Goal: Information Seeking & Learning: Learn about a topic

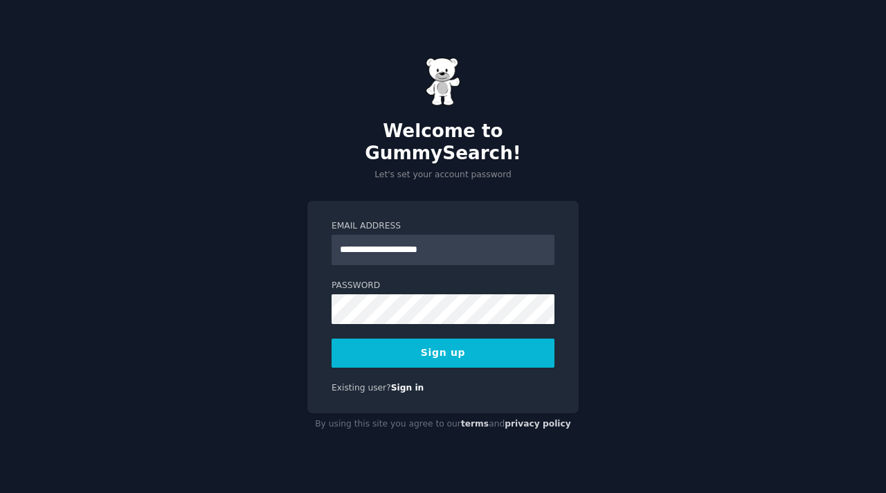
type input "**********"
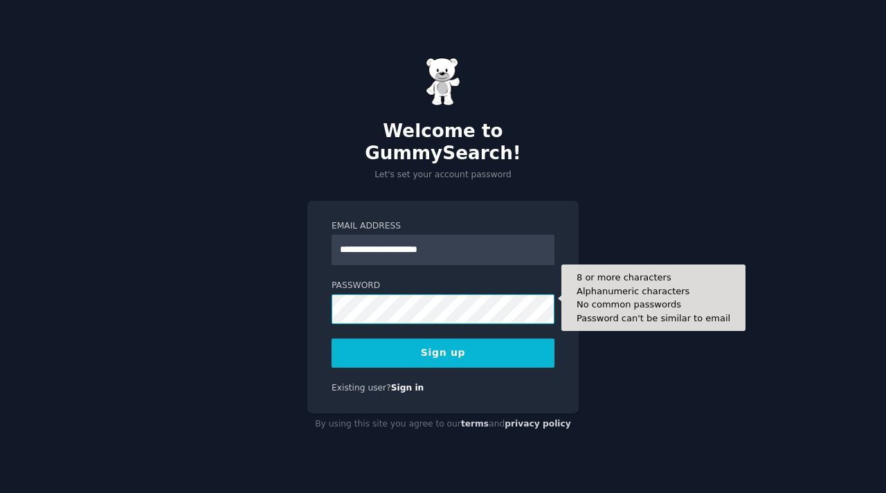
click at [332, 339] on button "Sign up" at bounding box center [443, 353] width 223 height 29
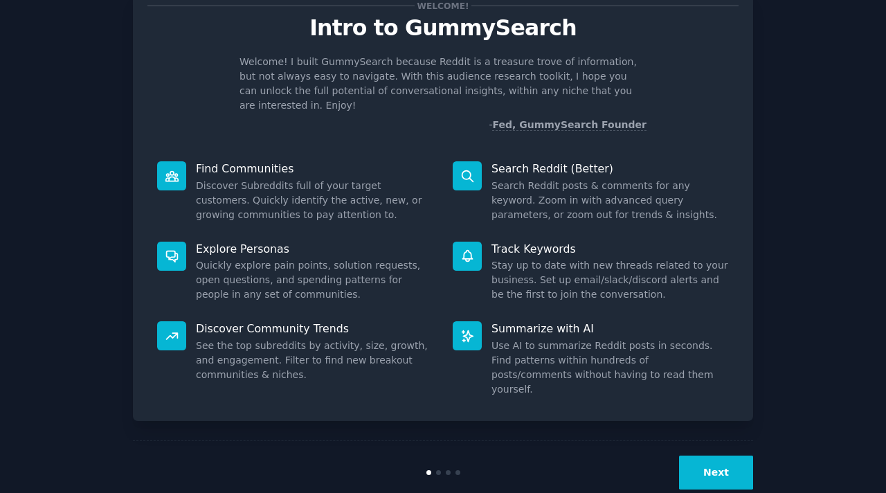
click at [713, 456] on button "Next" at bounding box center [716, 473] width 74 height 34
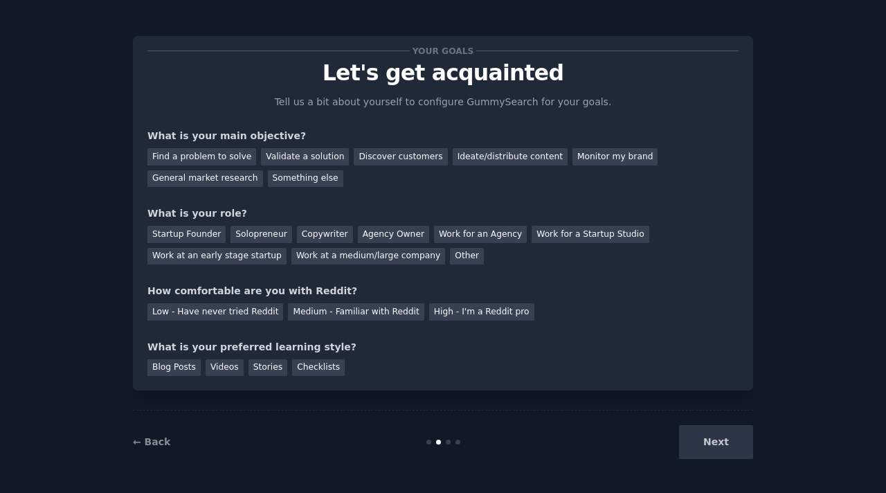
scroll to position [2, 0]
click at [263, 171] on div "General market research" at bounding box center [206, 179] width 116 height 17
click at [697, 431] on div "Next" at bounding box center [649, 443] width 207 height 34
click at [450, 255] on div "Other" at bounding box center [467, 257] width 34 height 17
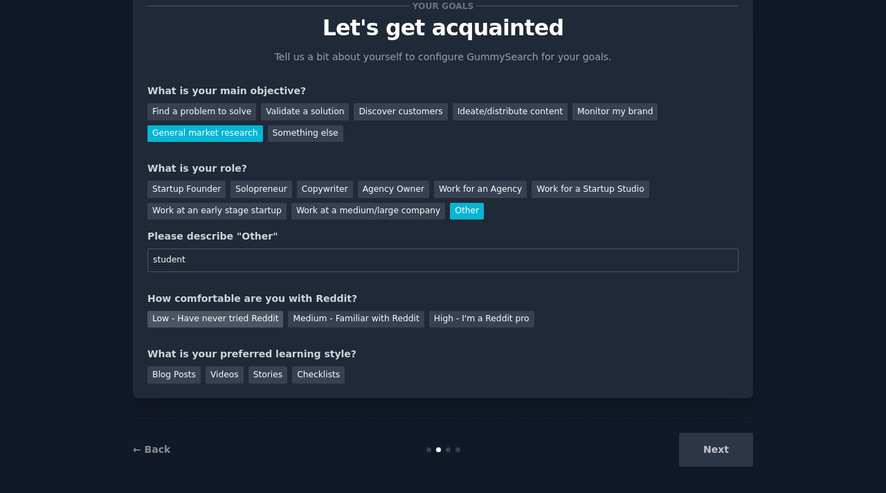
type input "student"
click at [222, 315] on div "Low - Have never tried Reddit" at bounding box center [216, 319] width 136 height 17
click at [260, 367] on div "Stories" at bounding box center [268, 374] width 39 height 17
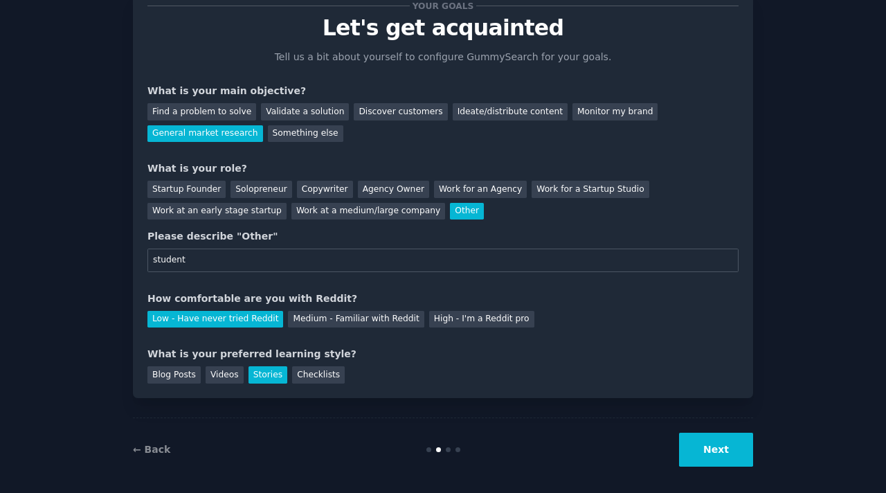
click at [714, 457] on button "Next" at bounding box center [716, 450] width 74 height 34
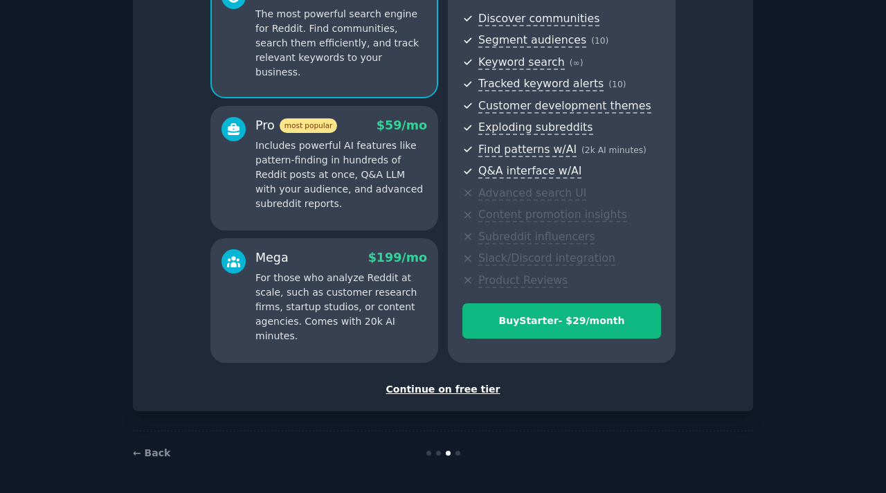
click at [436, 391] on div "Continue on free tier" at bounding box center [443, 389] width 591 height 15
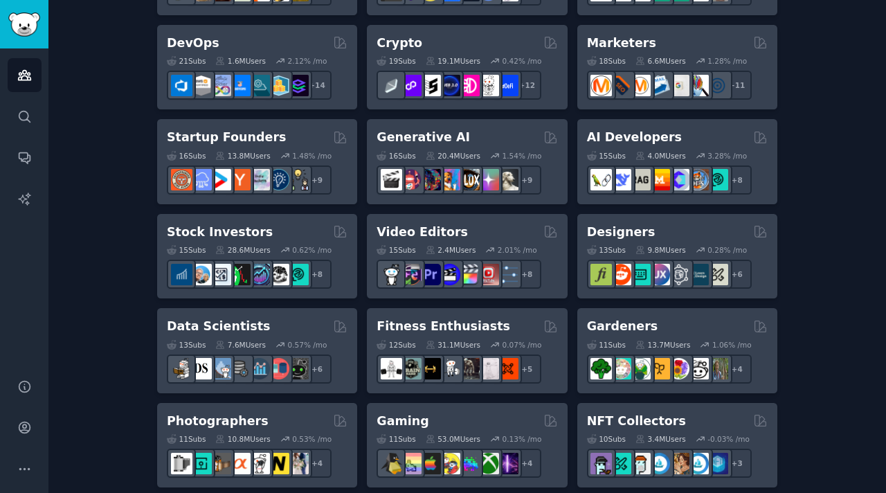
scroll to position [336, 0]
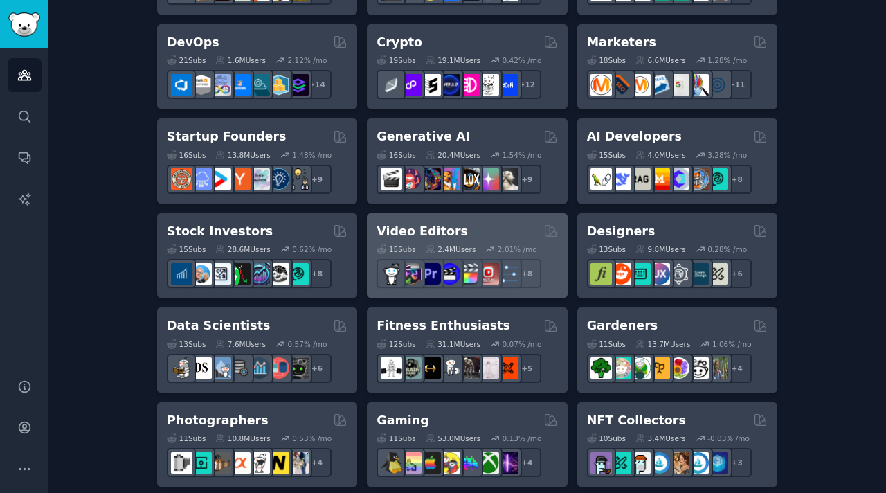
click at [422, 234] on h2 "Video Editors" at bounding box center [422, 231] width 91 height 17
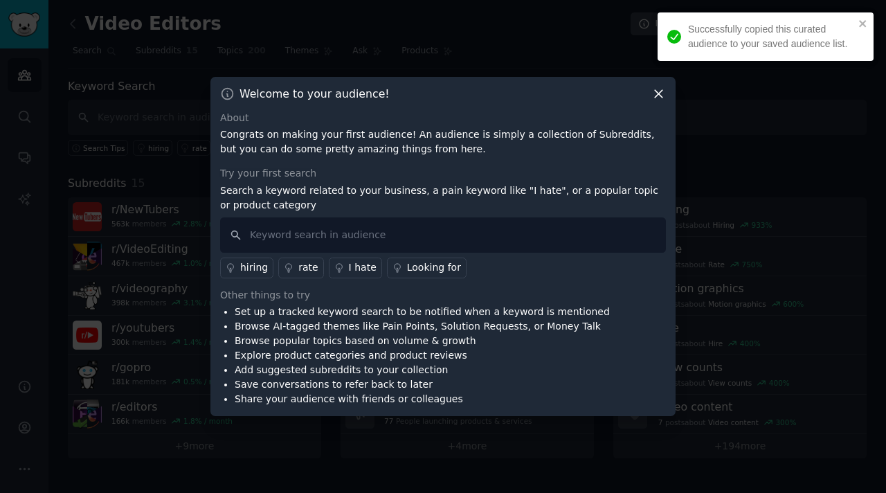
click at [659, 95] on icon at bounding box center [659, 94] width 8 height 8
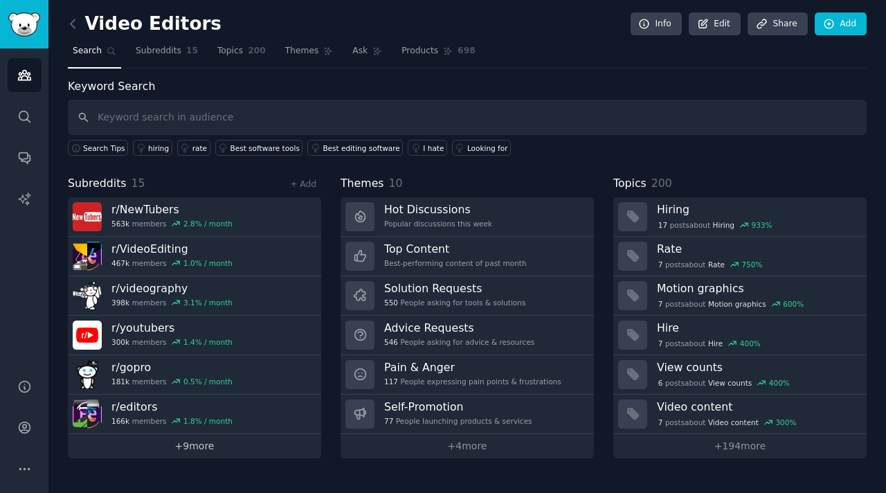
click at [253, 444] on link "+ 9 more" at bounding box center [194, 446] width 253 height 24
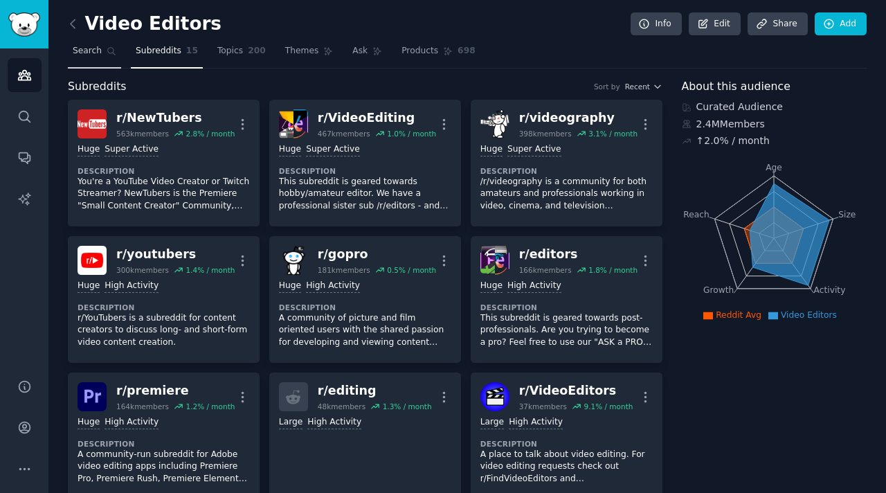
click at [89, 46] on span "Search" at bounding box center [87, 51] width 29 height 12
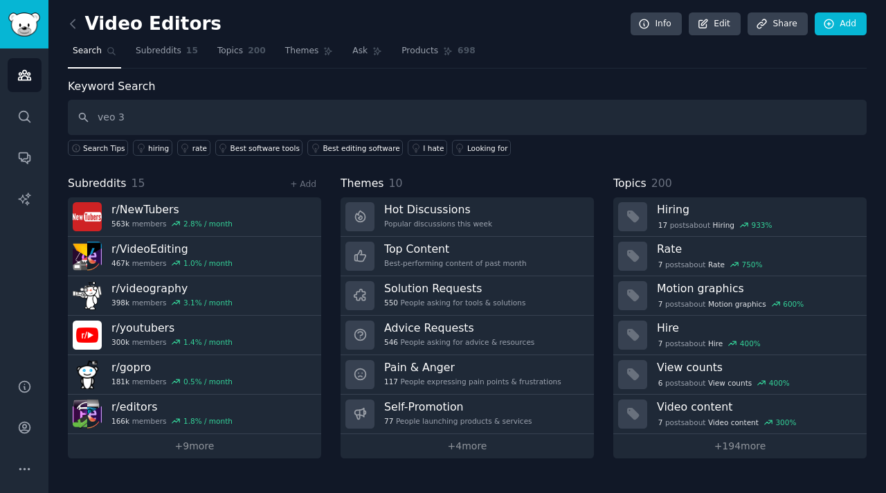
type input "veo 3"
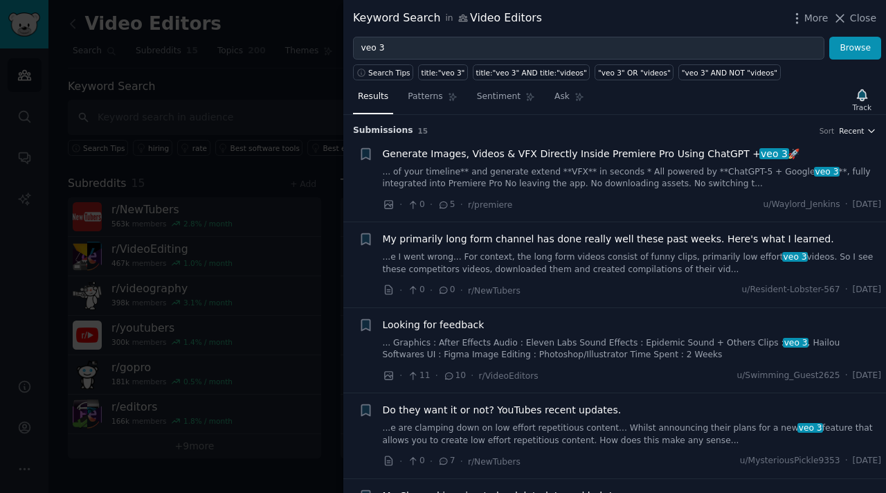
click at [852, 128] on span "Recent" at bounding box center [851, 131] width 25 height 10
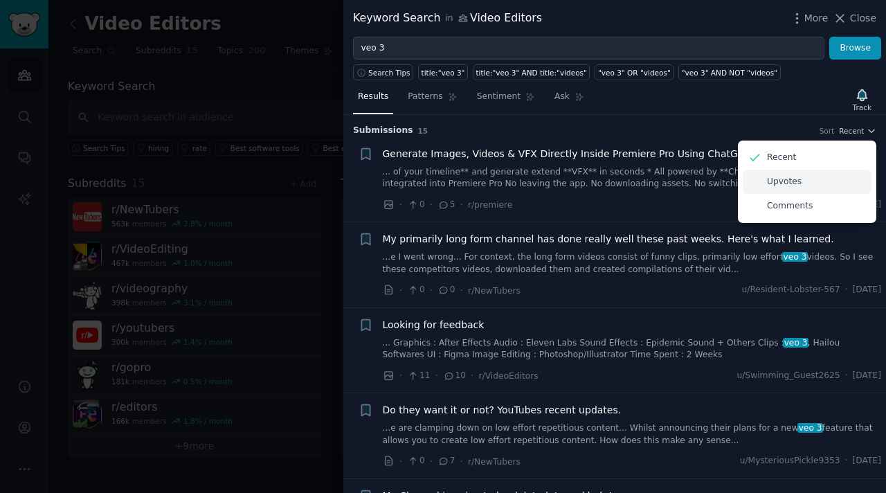
click at [787, 174] on div "Upvotes" at bounding box center [807, 182] width 129 height 24
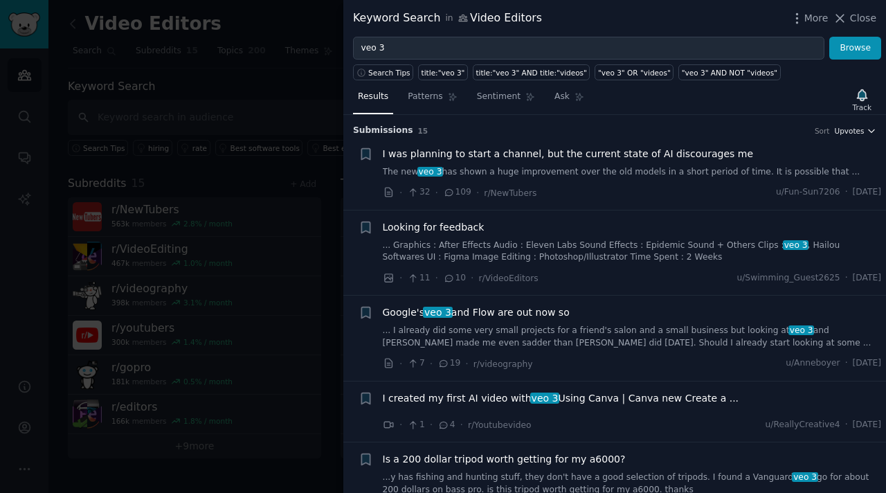
click at [852, 132] on span "Upvotes" at bounding box center [850, 131] width 30 height 10
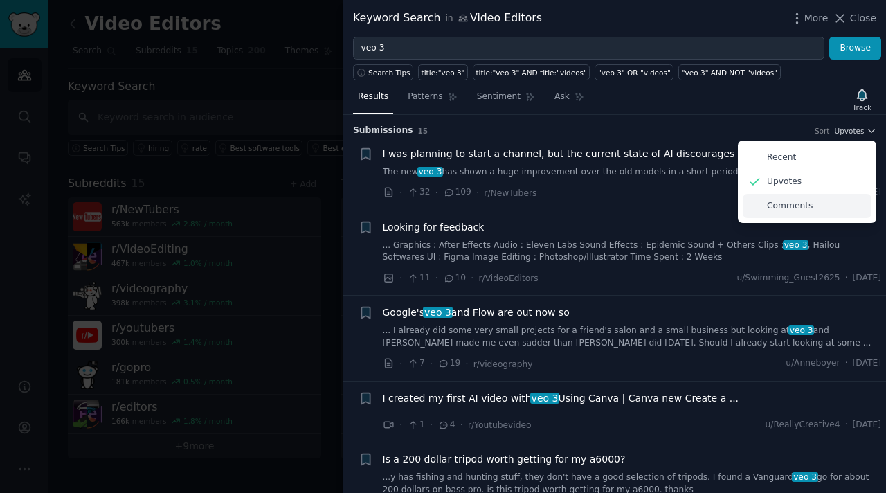
click at [803, 208] on p "Comments" at bounding box center [790, 206] width 46 height 12
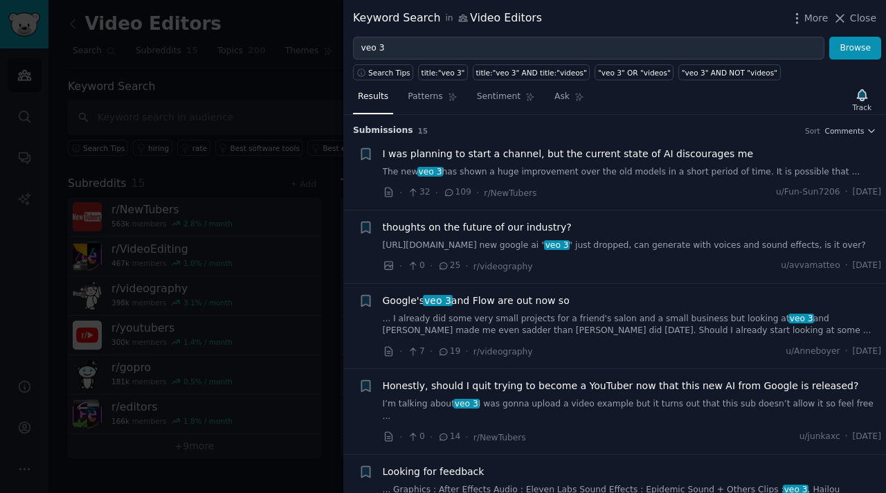
click at [503, 157] on span "I was planning to start a channel, but the current state of AI discourages me" at bounding box center [568, 154] width 371 height 15
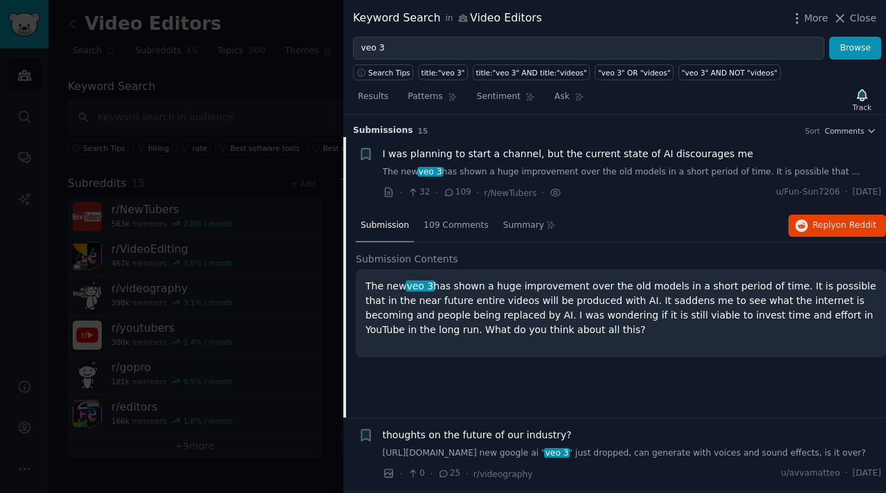
scroll to position [21, 0]
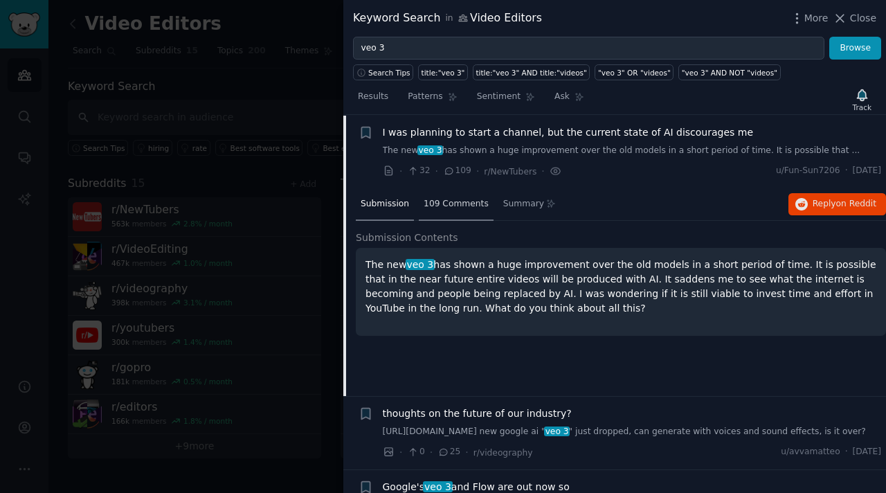
click at [442, 199] on span "109 Comments" at bounding box center [456, 204] width 65 height 12
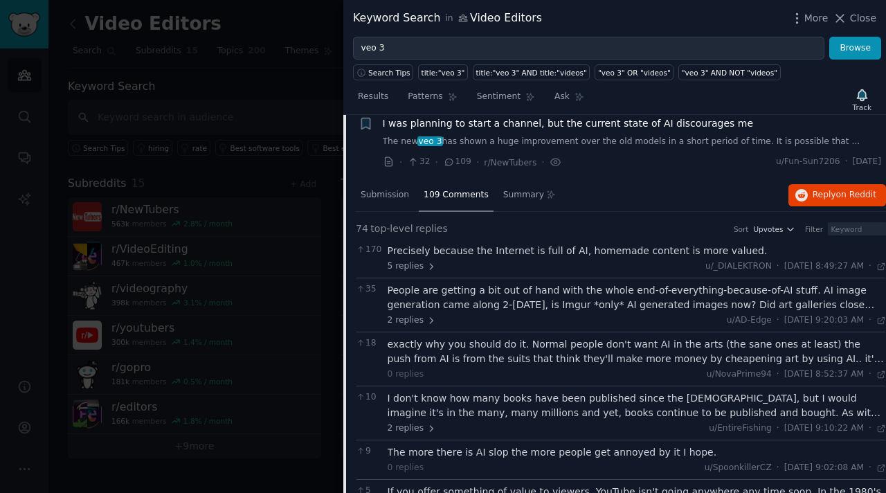
scroll to position [28, 0]
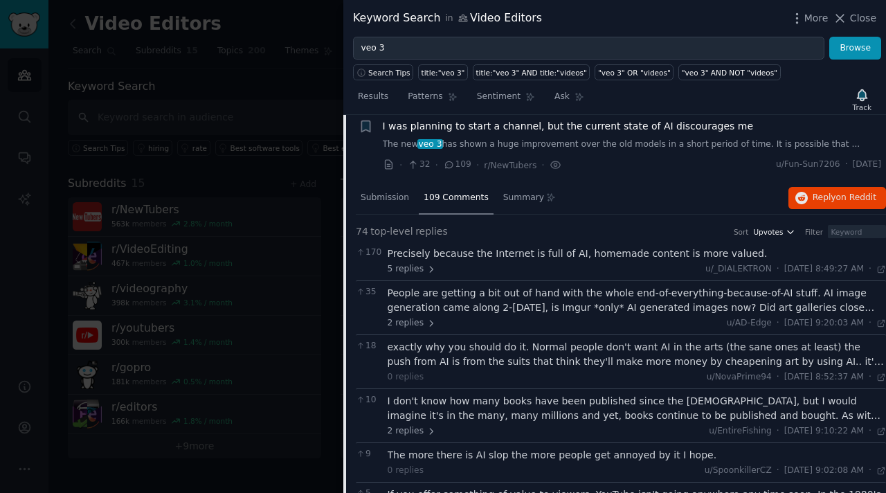
click at [767, 229] on span "Upvotes" at bounding box center [769, 232] width 30 height 10
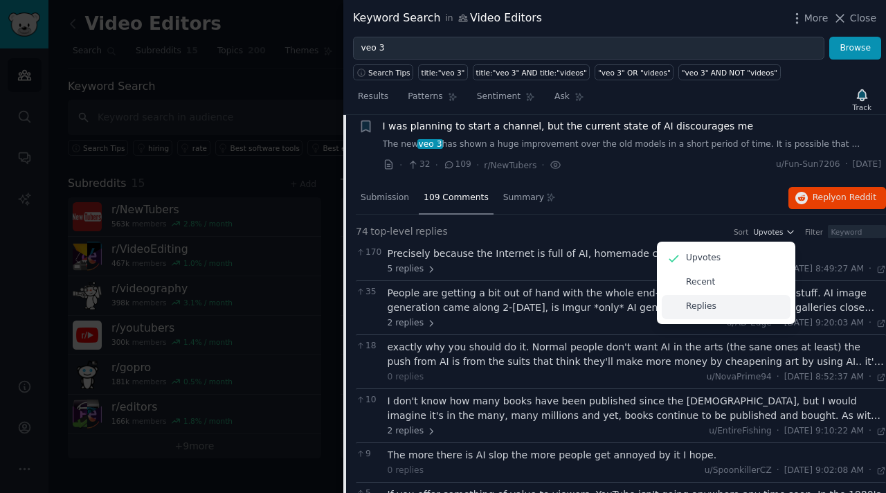
click at [693, 296] on div "Replies" at bounding box center [726, 307] width 129 height 24
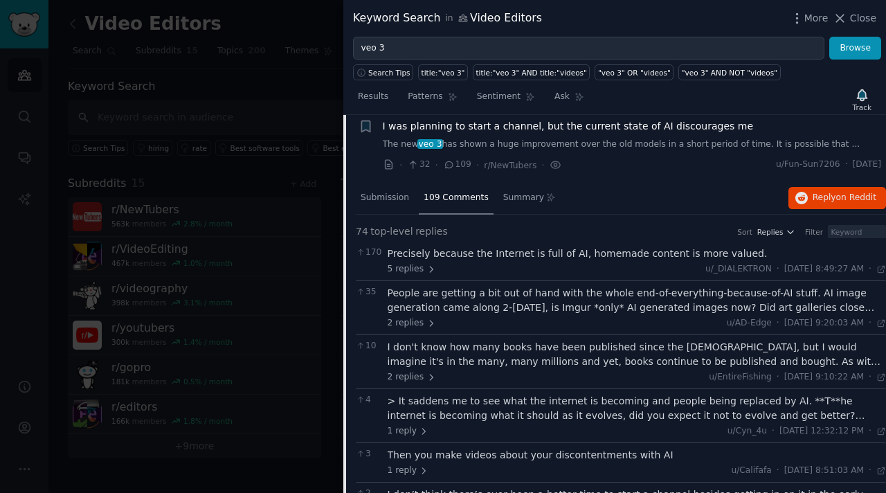
drag, startPoint x: 445, startPoint y: 232, endPoint x: 353, endPoint y: 236, distance: 92.2
click at [446, 235] on div "74 top-level replies Sort Replies Filter" at bounding box center [621, 233] width 531 height 19
click at [404, 203] on div "Submission" at bounding box center [385, 198] width 58 height 33
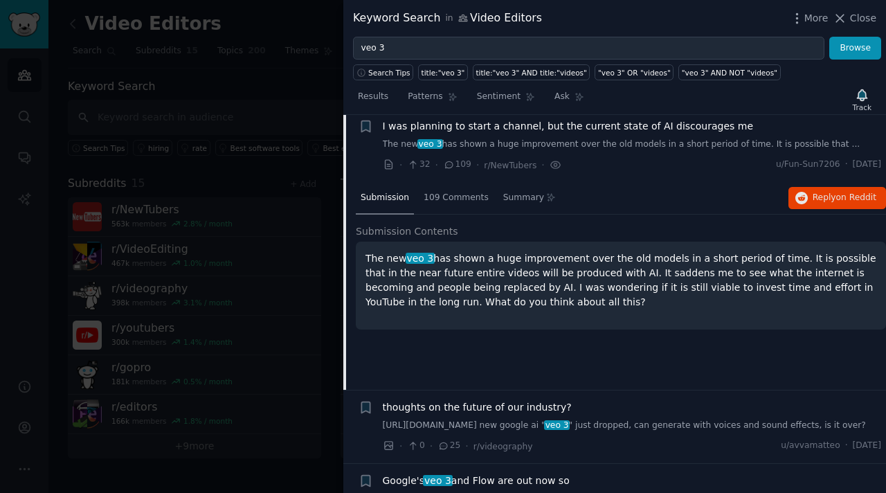
click at [452, 260] on p "The new veo 3 has shown a huge improvement over the old models in a short perio…" at bounding box center [621, 280] width 511 height 58
drag, startPoint x: 488, startPoint y: 308, endPoint x: 358, endPoint y: 267, distance: 136.3
click at [358, 267] on div "The new veo 3 has shown a huge improvement over the old models in a short perio…" at bounding box center [621, 286] width 531 height 88
click at [389, 276] on p "The new veo 3 has shown a huge improvement over the old models in a short perio…" at bounding box center [621, 280] width 511 height 58
click at [503, 196] on span "Summary" at bounding box center [523, 198] width 41 height 12
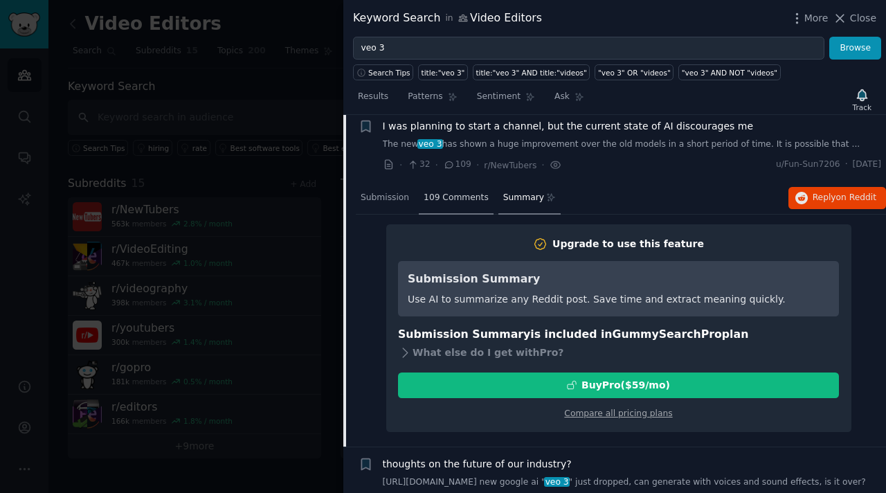
click at [448, 200] on span "109 Comments" at bounding box center [456, 198] width 65 height 12
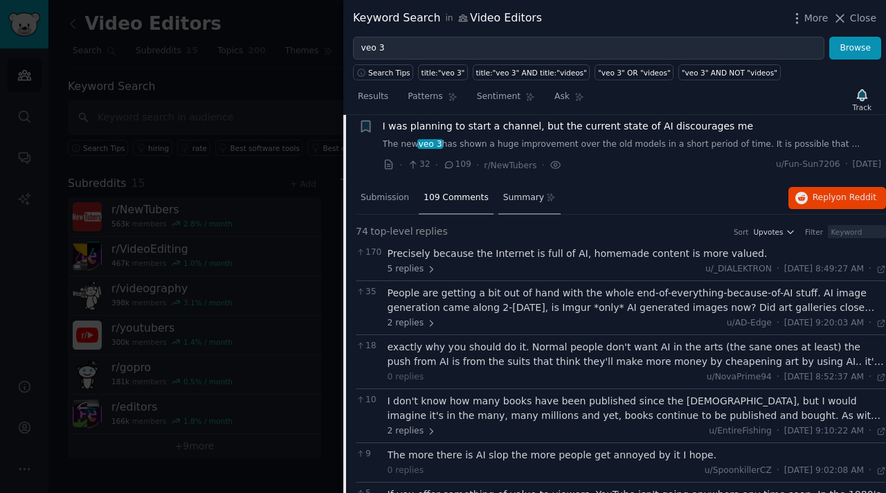
click at [546, 193] on icon at bounding box center [551, 198] width 10 height 10
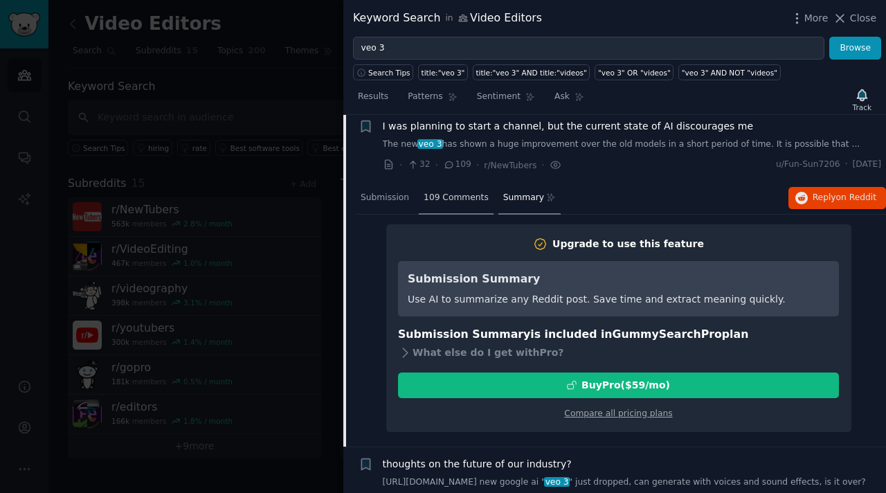
click at [472, 203] on div "109 Comments" at bounding box center [456, 198] width 75 height 33
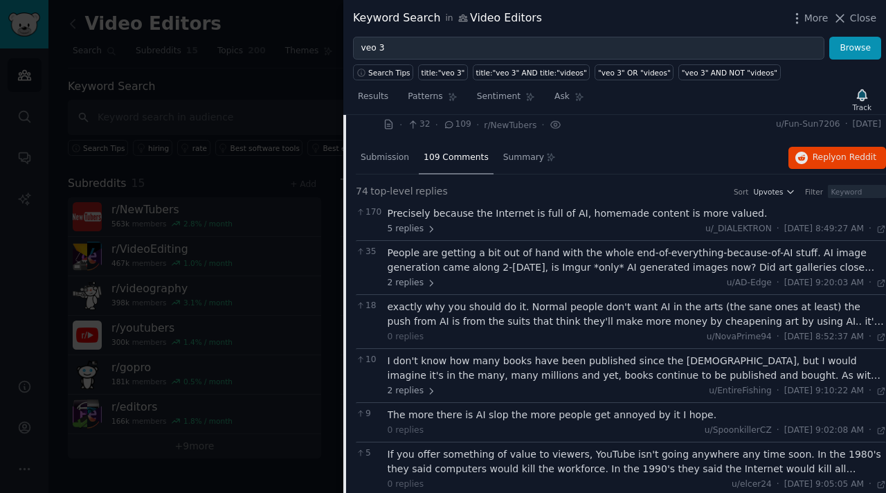
scroll to position [0, 0]
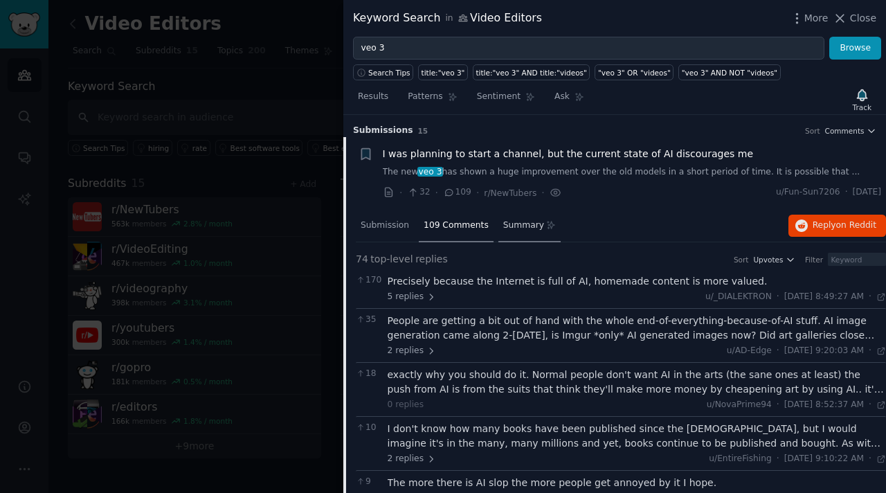
click at [516, 228] on span "Summary" at bounding box center [523, 226] width 41 height 12
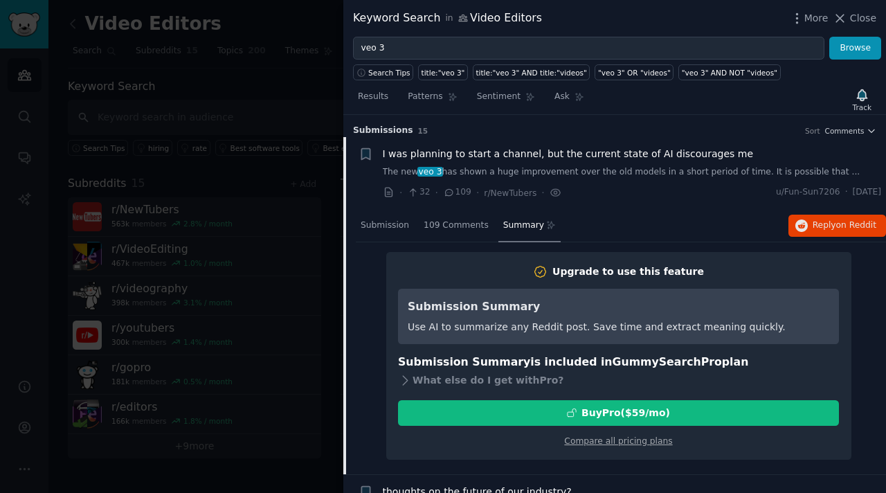
click at [302, 143] on div at bounding box center [443, 246] width 886 height 493
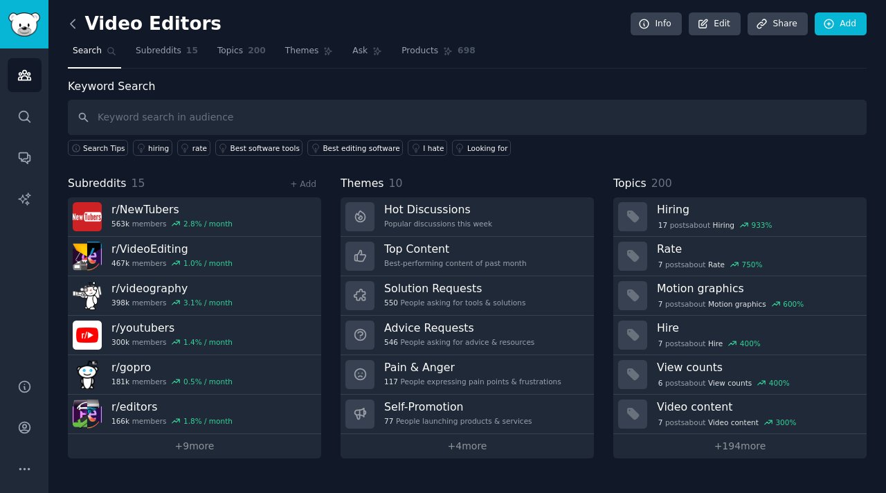
click at [73, 26] on icon at bounding box center [73, 24] width 15 height 15
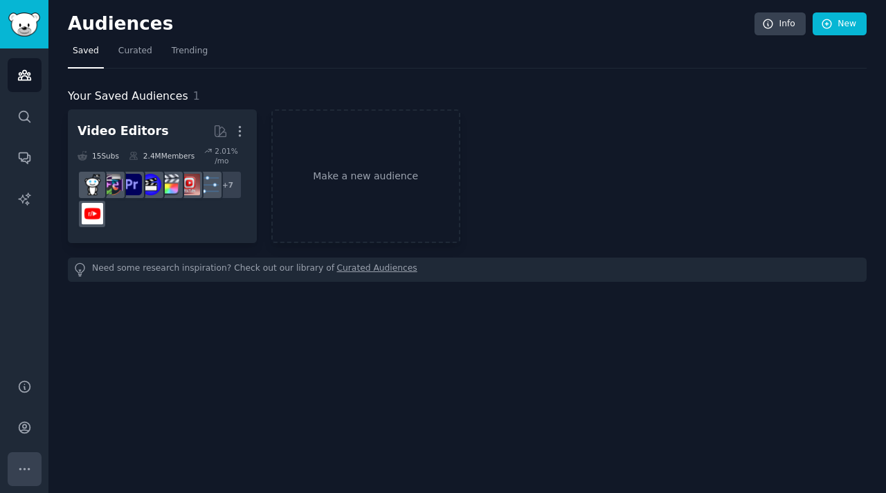
click at [13, 473] on button "More" at bounding box center [25, 469] width 34 height 34
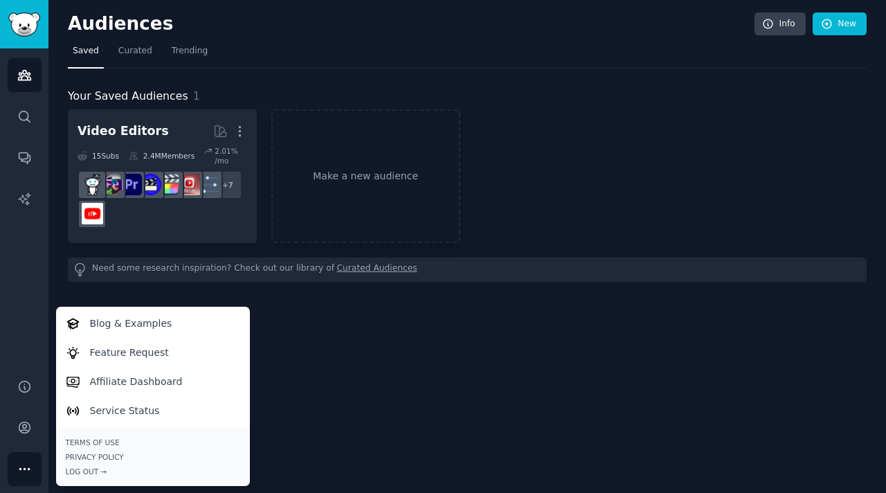
click at [324, 397] on div "Audiences Info New Saved Curated Trending Your Saved Audiences 1 Video Editors …" at bounding box center [467, 246] width 838 height 493
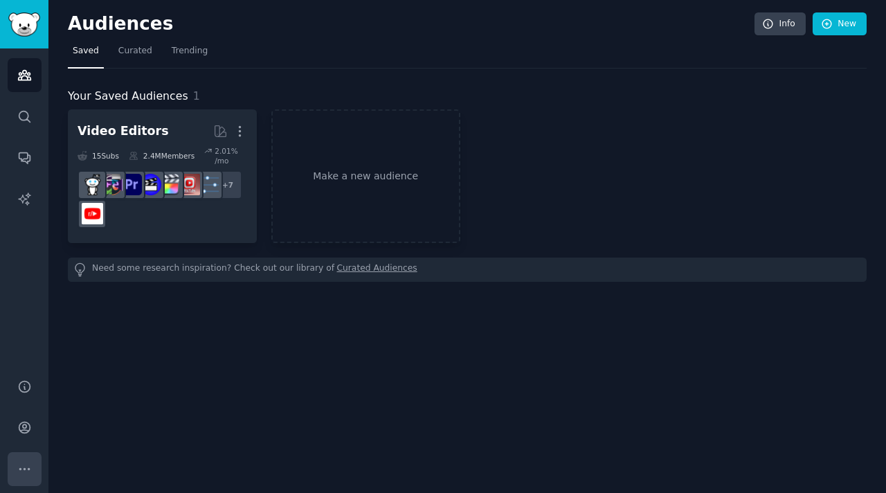
click at [21, 455] on button "More" at bounding box center [25, 469] width 34 height 34
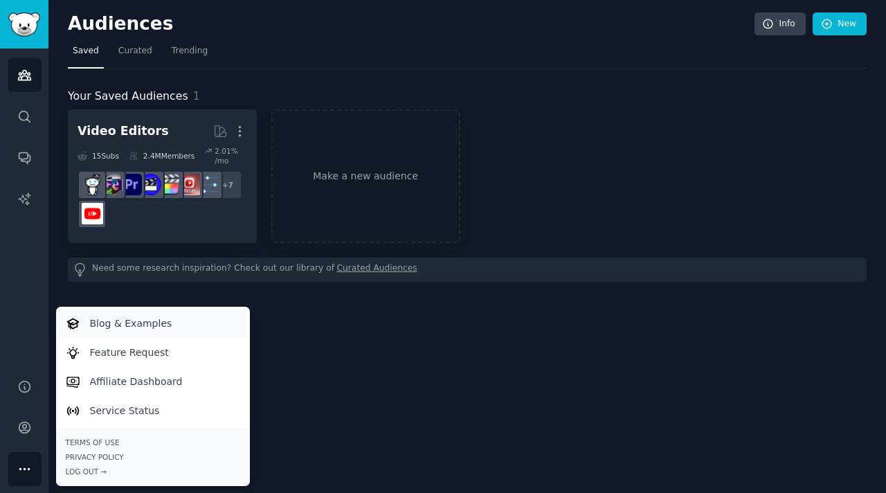
click at [145, 330] on p "Blog & Examples" at bounding box center [131, 324] width 82 height 15
click at [23, 79] on icon "Sidebar" at bounding box center [24, 75] width 15 height 15
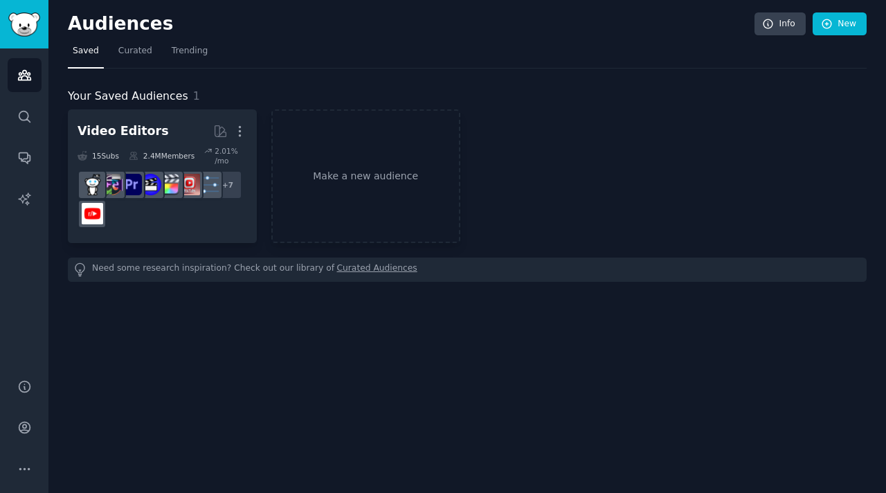
click at [77, 55] on span "Saved" at bounding box center [86, 51] width 26 height 12
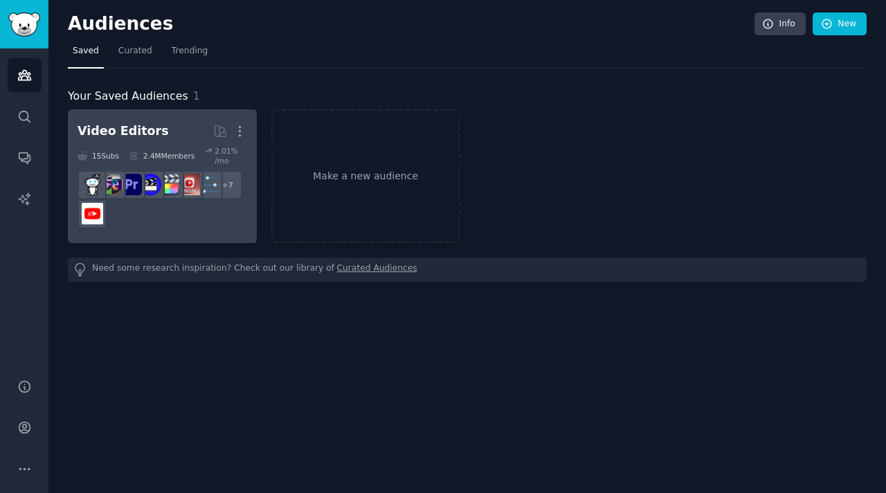
click at [157, 128] on h2 "Video Editors Curated by GummySearch More" at bounding box center [163, 131] width 170 height 24
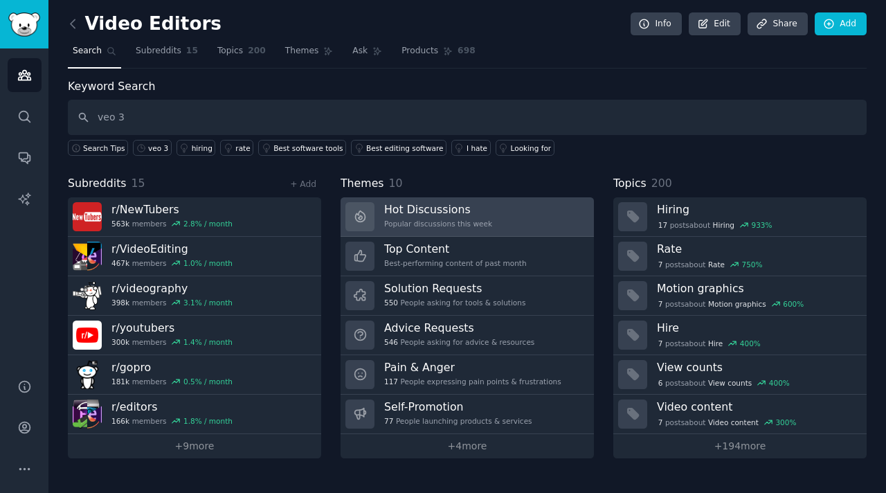
type input "veo 3"
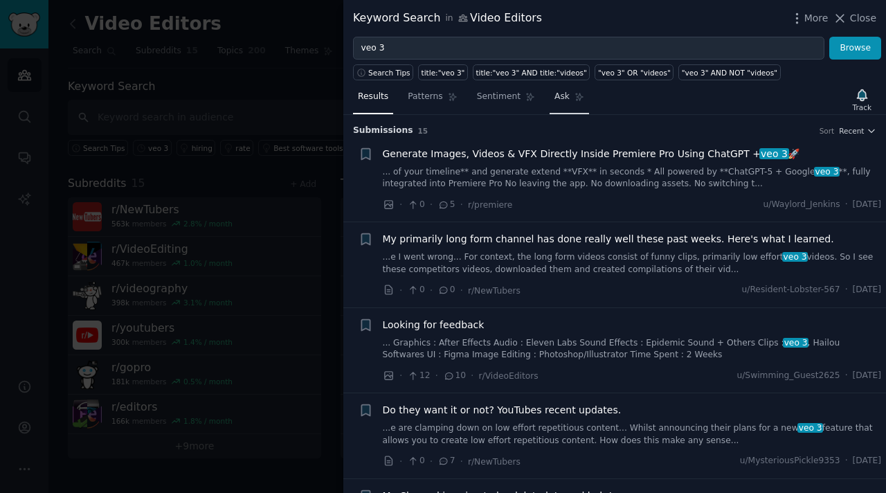
click at [550, 103] on link "Ask" at bounding box center [569, 100] width 39 height 28
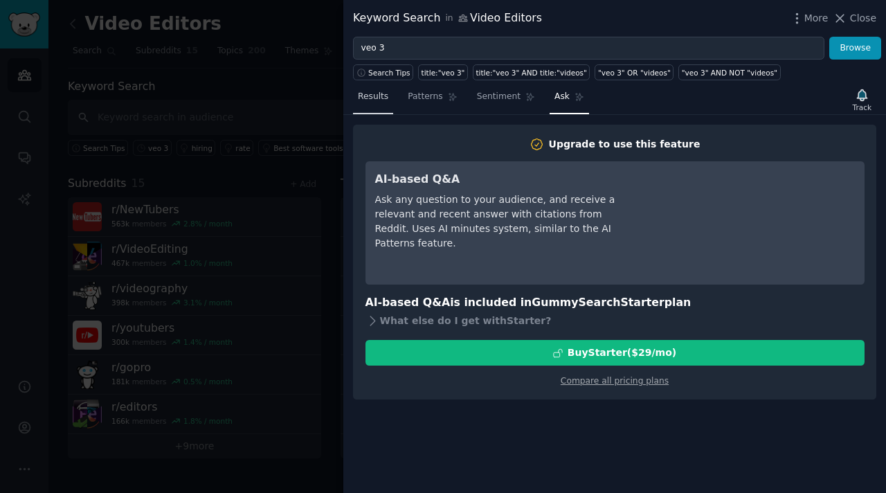
click at [386, 106] on link "Results" at bounding box center [373, 100] width 40 height 28
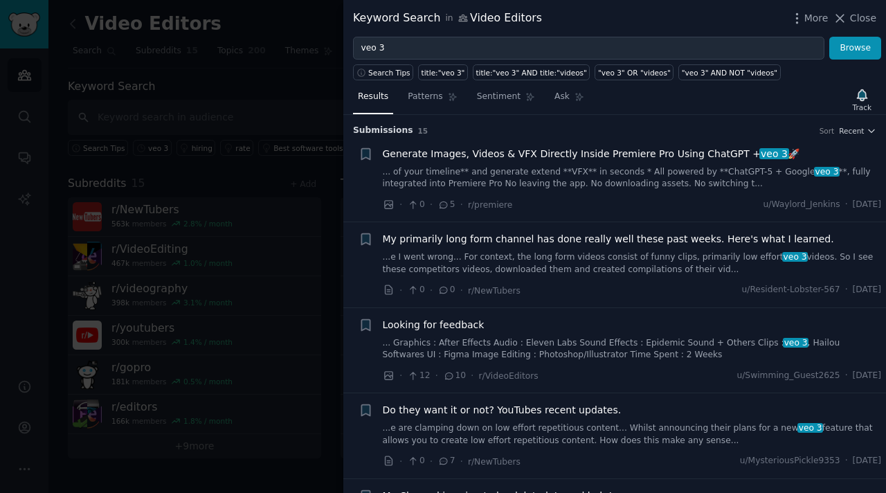
click at [639, 150] on span "Generate Images, Videos & VFX Directly Inside Premiere Pro Using ChatGPT + veo …" at bounding box center [591, 154] width 417 height 15
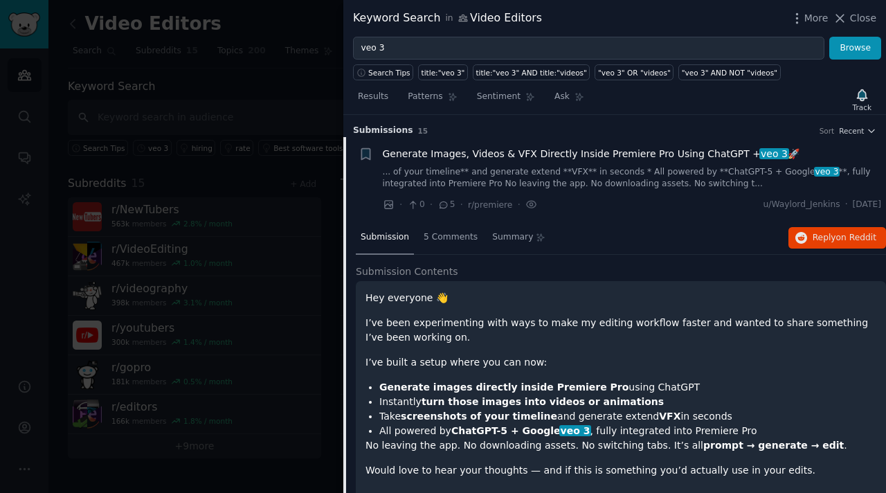
scroll to position [21, 0]
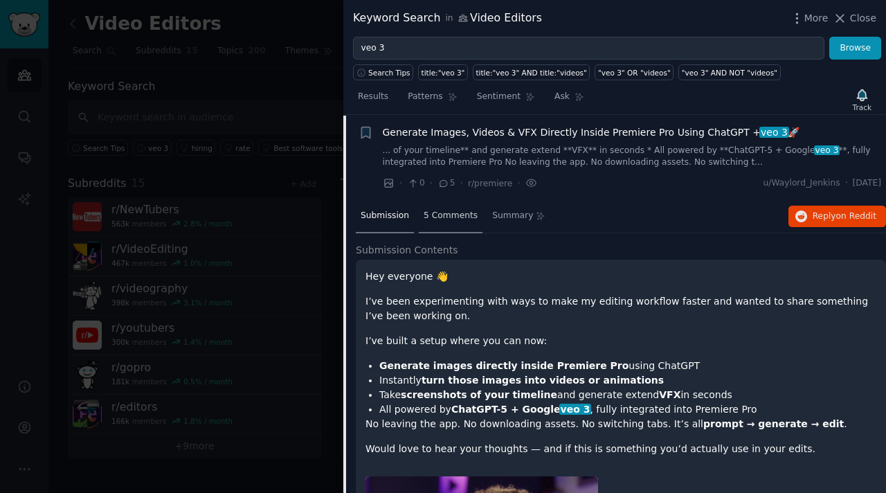
click at [426, 222] on div "5 Comments" at bounding box center [451, 216] width 64 height 33
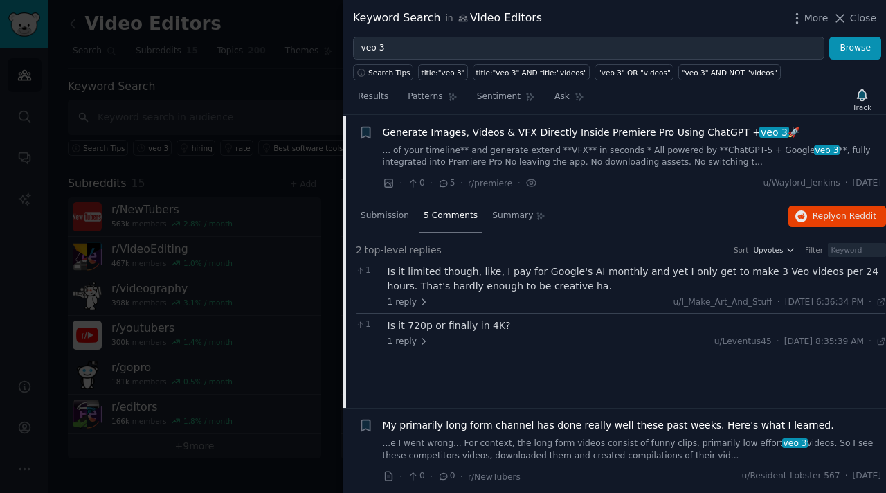
scroll to position [66, 0]
